Goal: Information Seeking & Learning: Check status

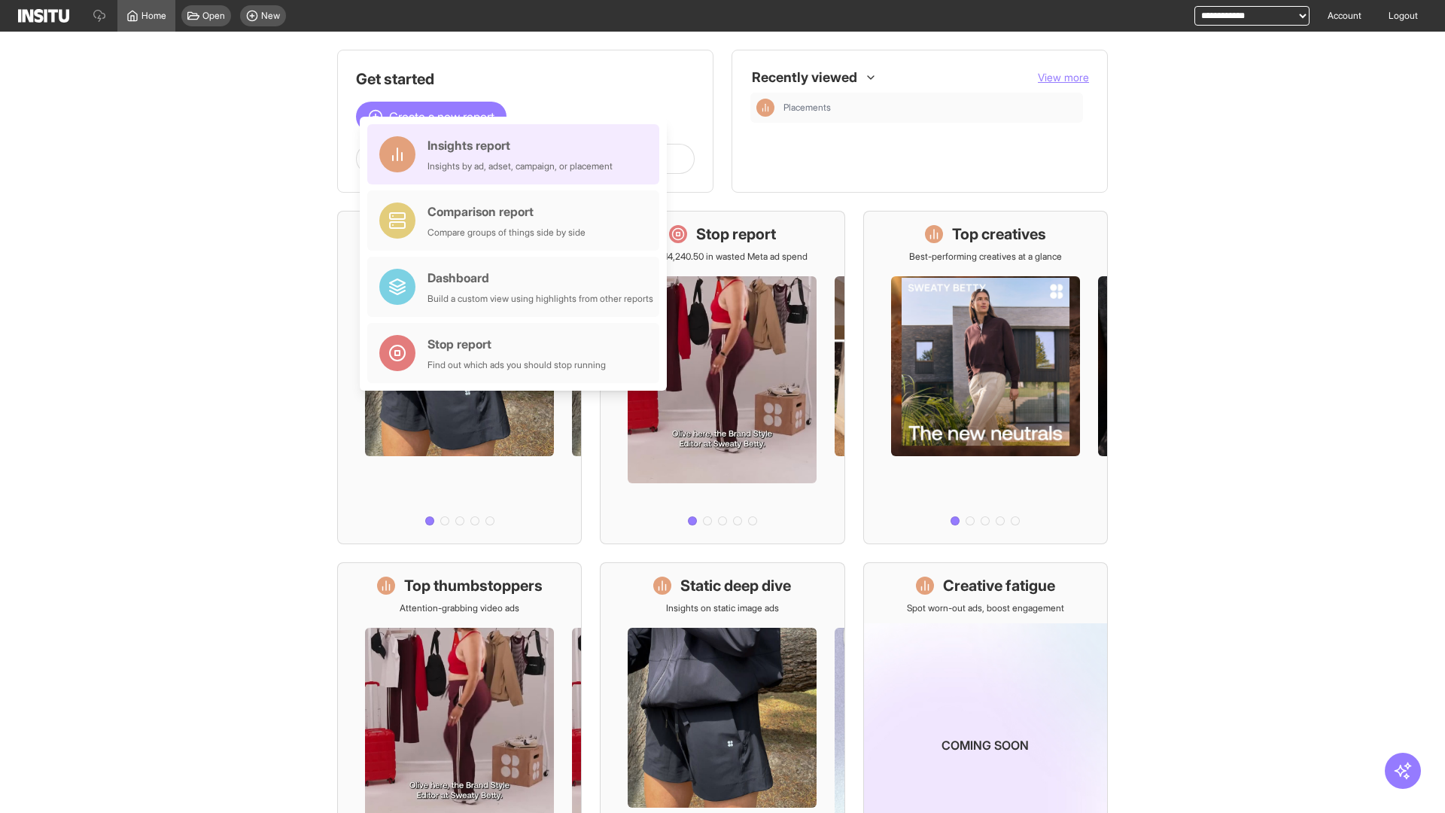
click at [517, 154] on div "Insights report Insights by ad, adset, campaign, or placement" at bounding box center [520, 154] width 185 height 36
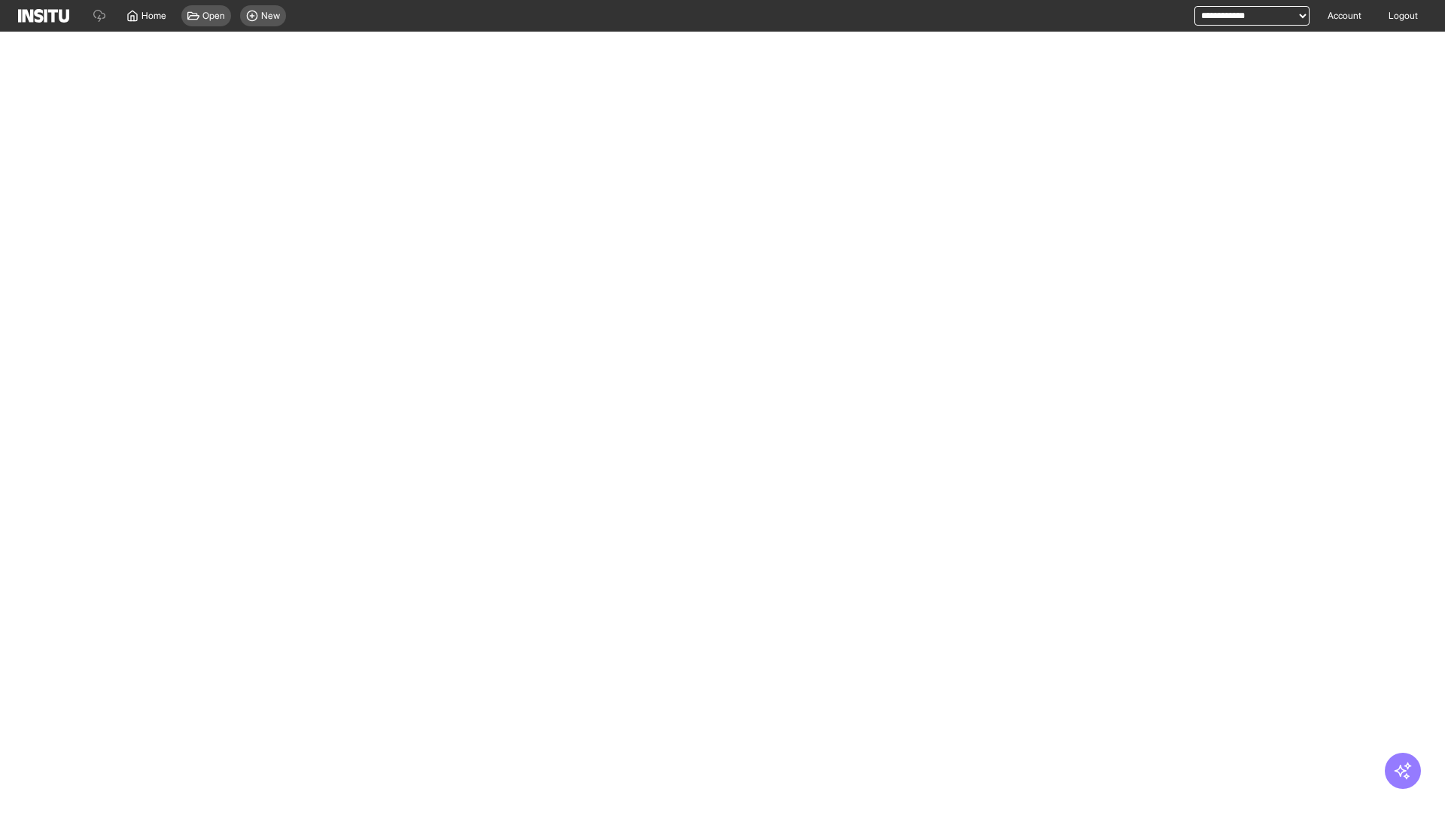
select select "**"
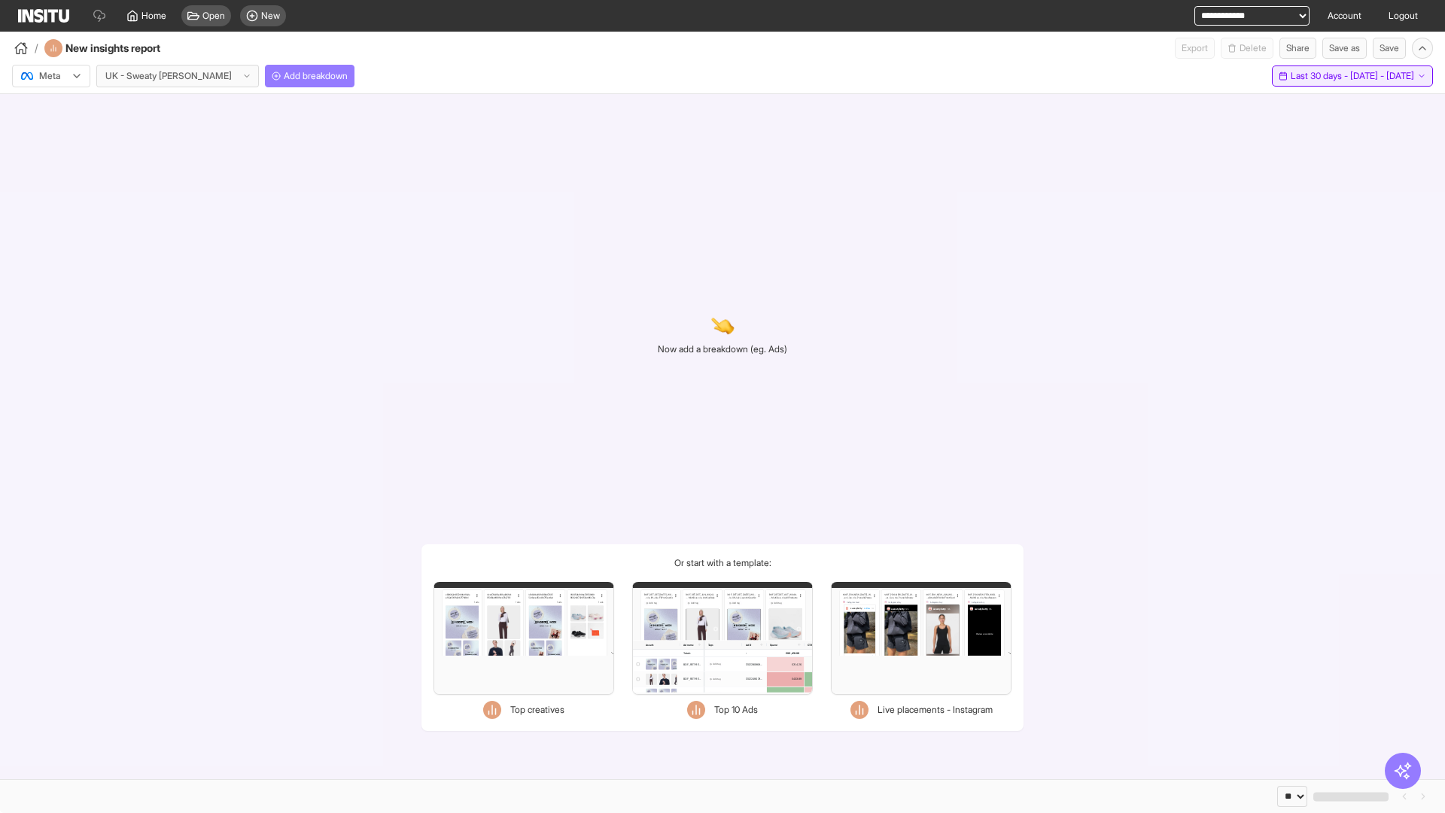
click at [1319, 76] on span "Last 30 days - [DATE] - [DATE]" at bounding box center [1352, 76] width 123 height 12
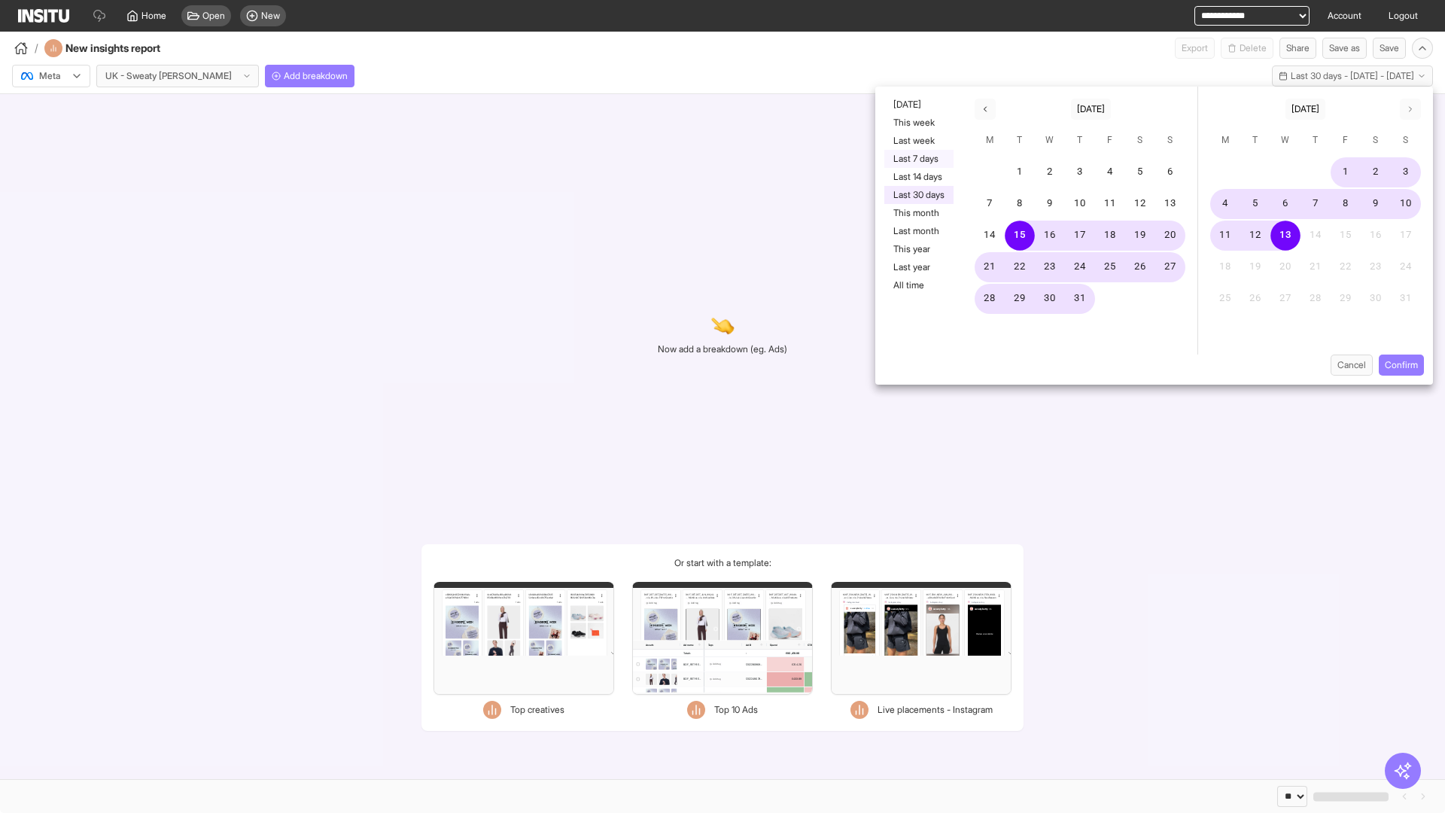
click at [918, 159] on button "Last 7 days" at bounding box center [918, 159] width 69 height 18
